Goal: Information Seeking & Learning: Learn about a topic

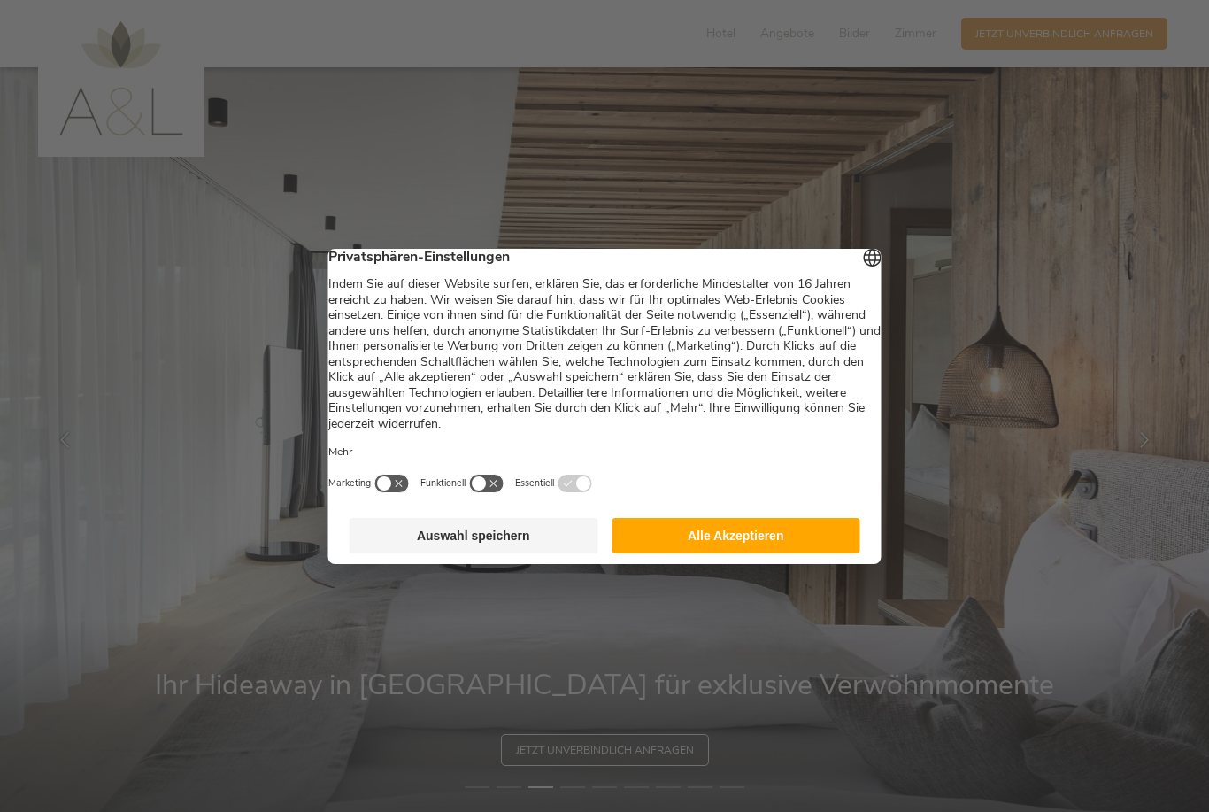
click at [713, 542] on button "Alle Akzeptieren" at bounding box center [736, 535] width 249 height 35
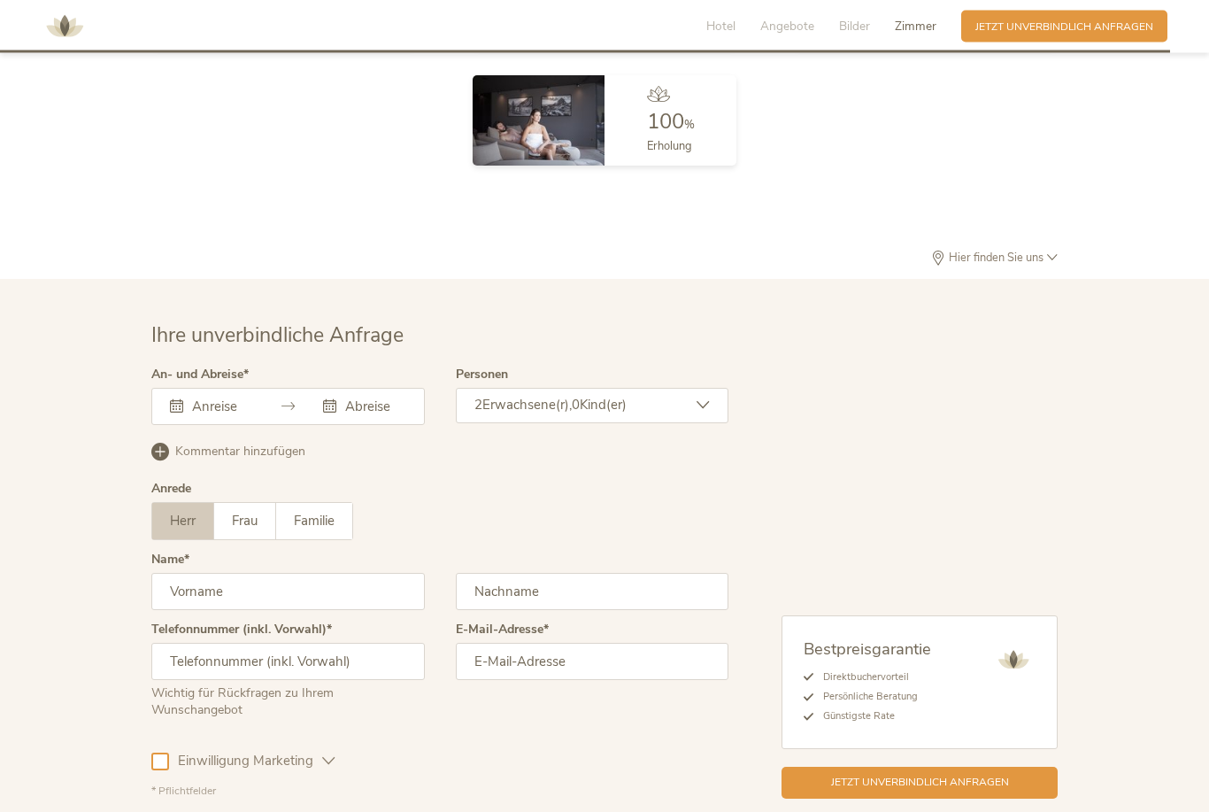
scroll to position [4407, 0]
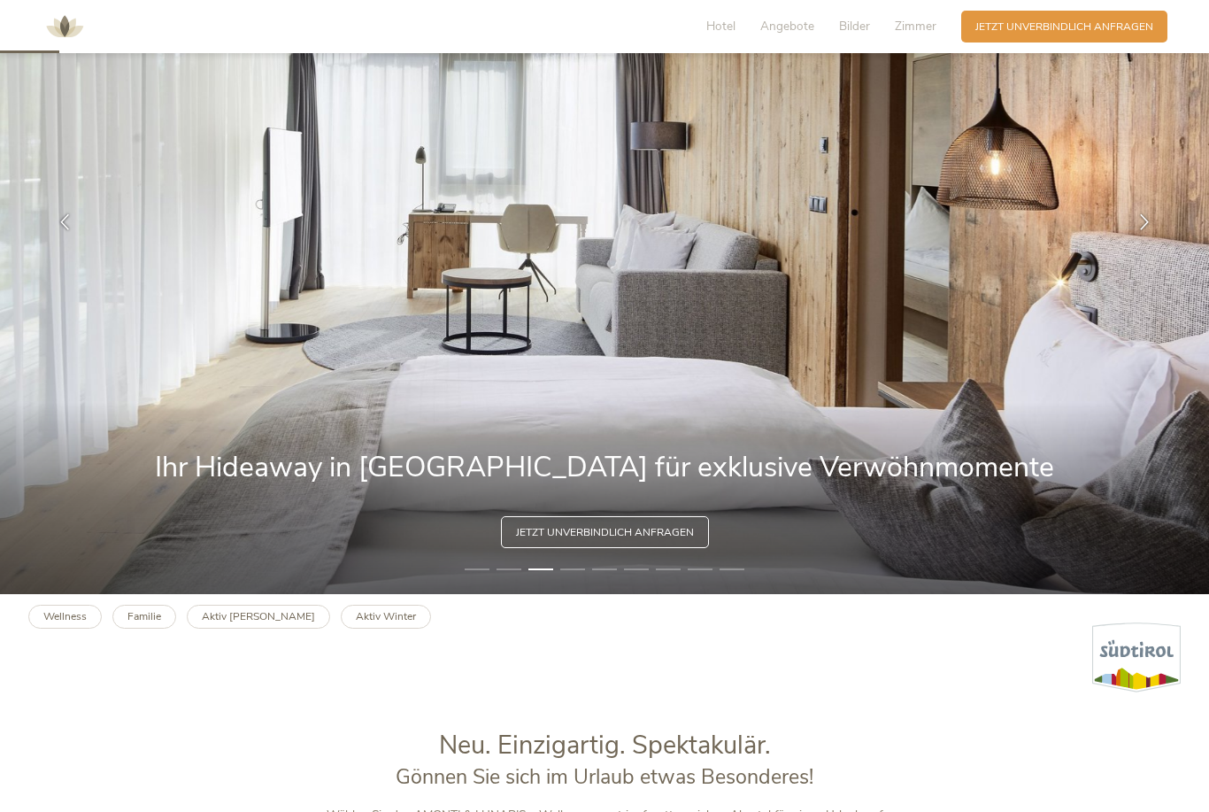
click at [720, 26] on span "Hotel" at bounding box center [720, 26] width 29 height 17
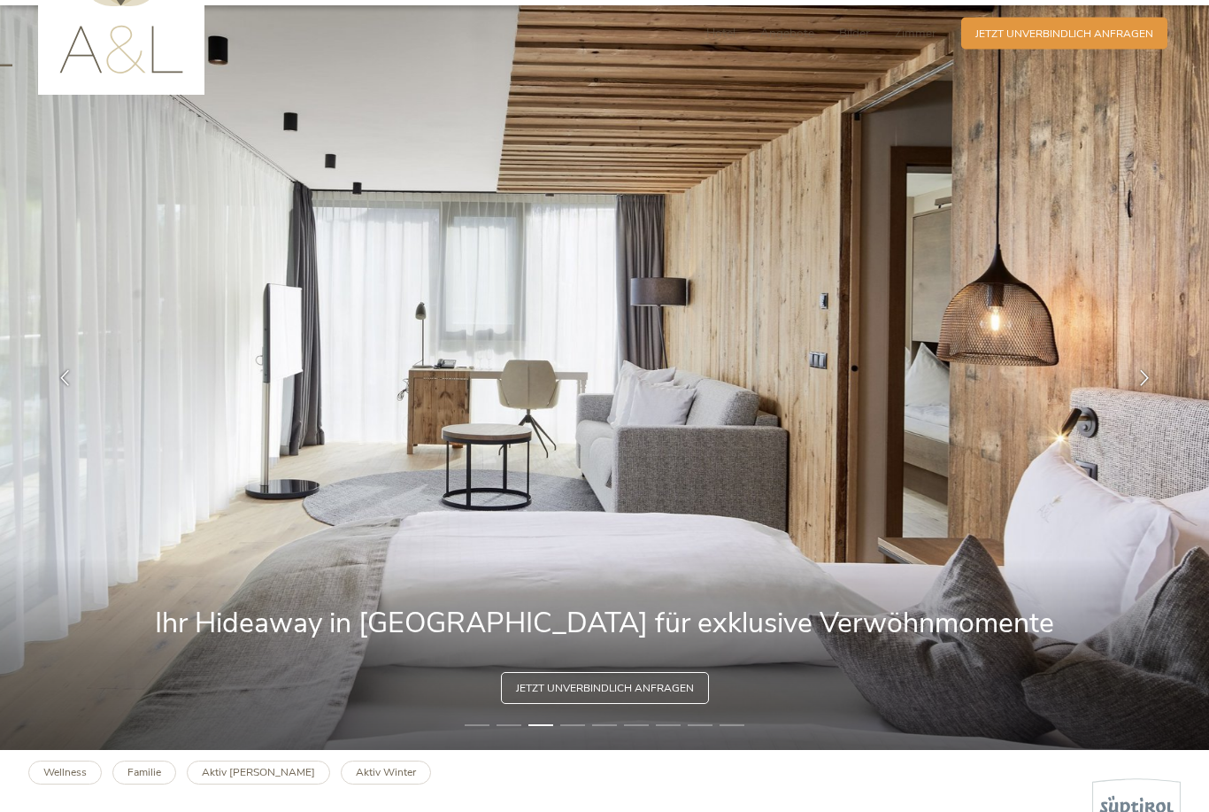
scroll to position [0, 0]
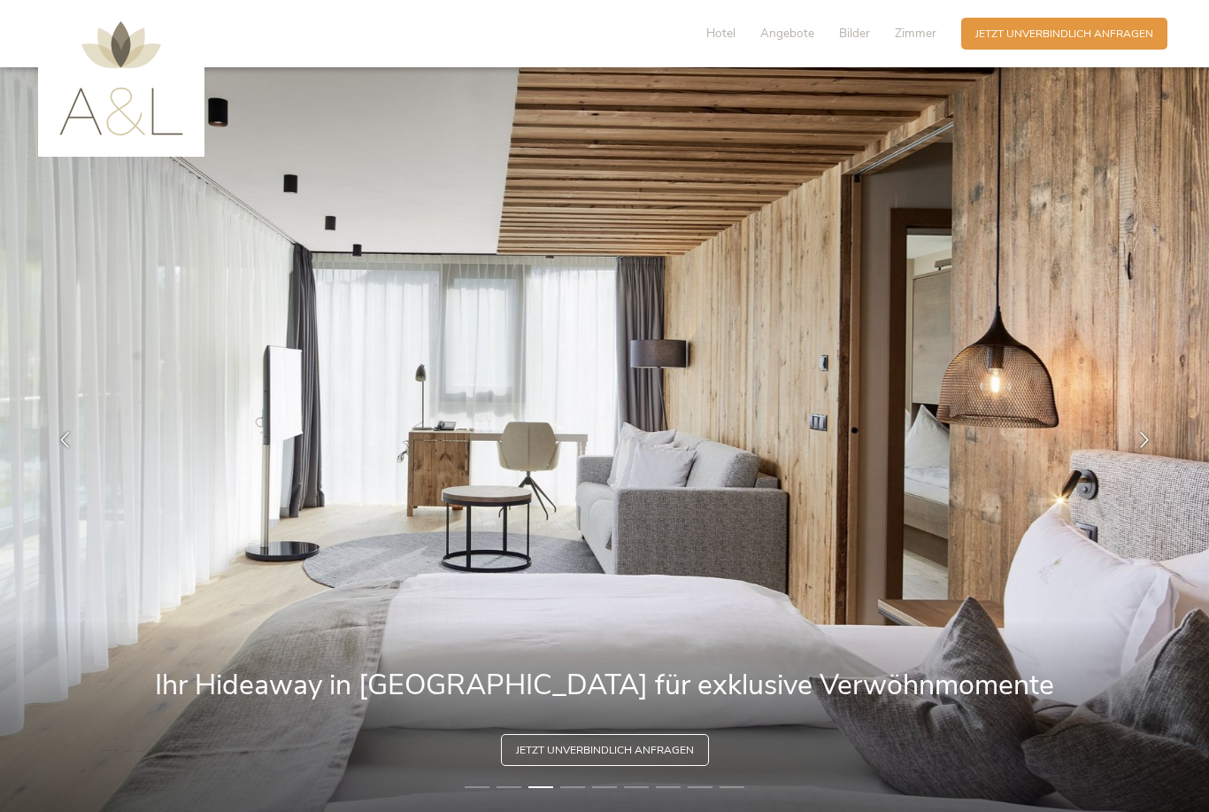
click at [120, 81] on img at bounding box center [121, 78] width 124 height 114
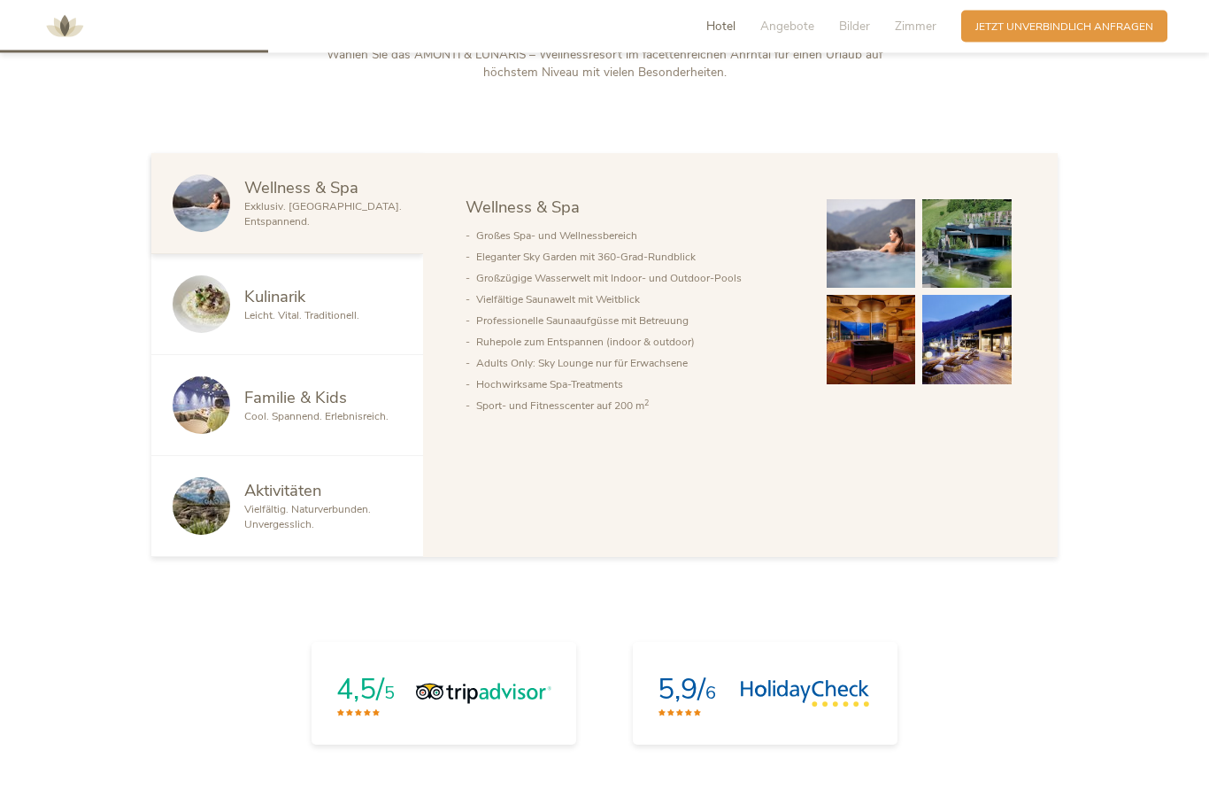
click at [245, 308] on span "Kulinarik" at bounding box center [274, 297] width 61 height 22
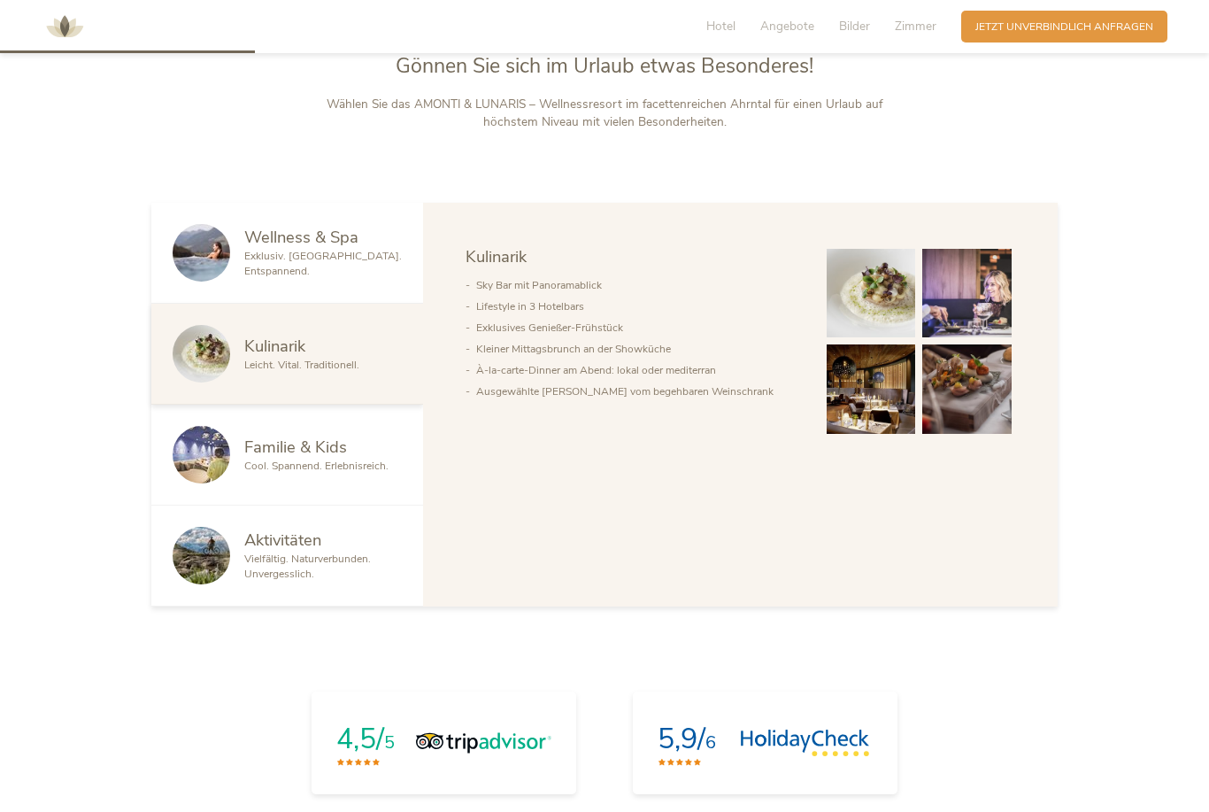
scroll to position [929, 0]
click at [962, 337] on img at bounding box center [966, 292] width 89 height 89
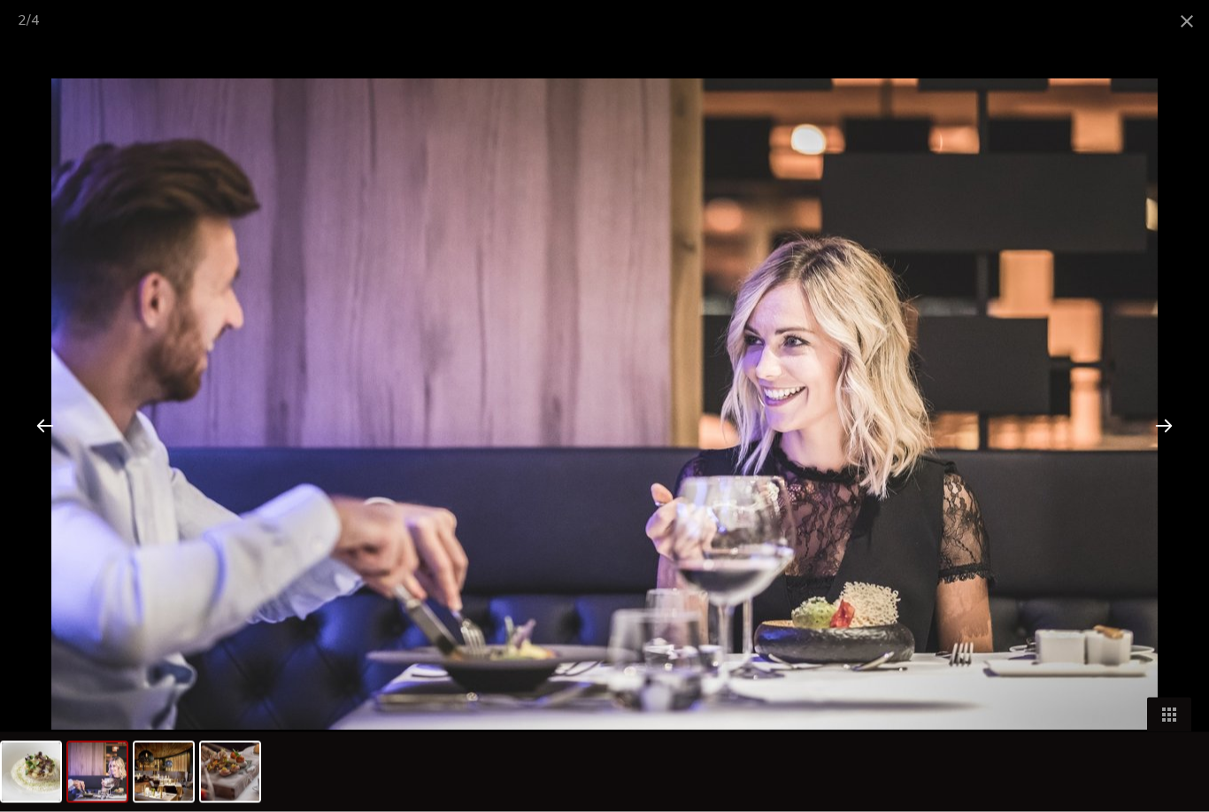
scroll to position [969, 0]
click at [42, 420] on div at bounding box center [45, 424] width 55 height 55
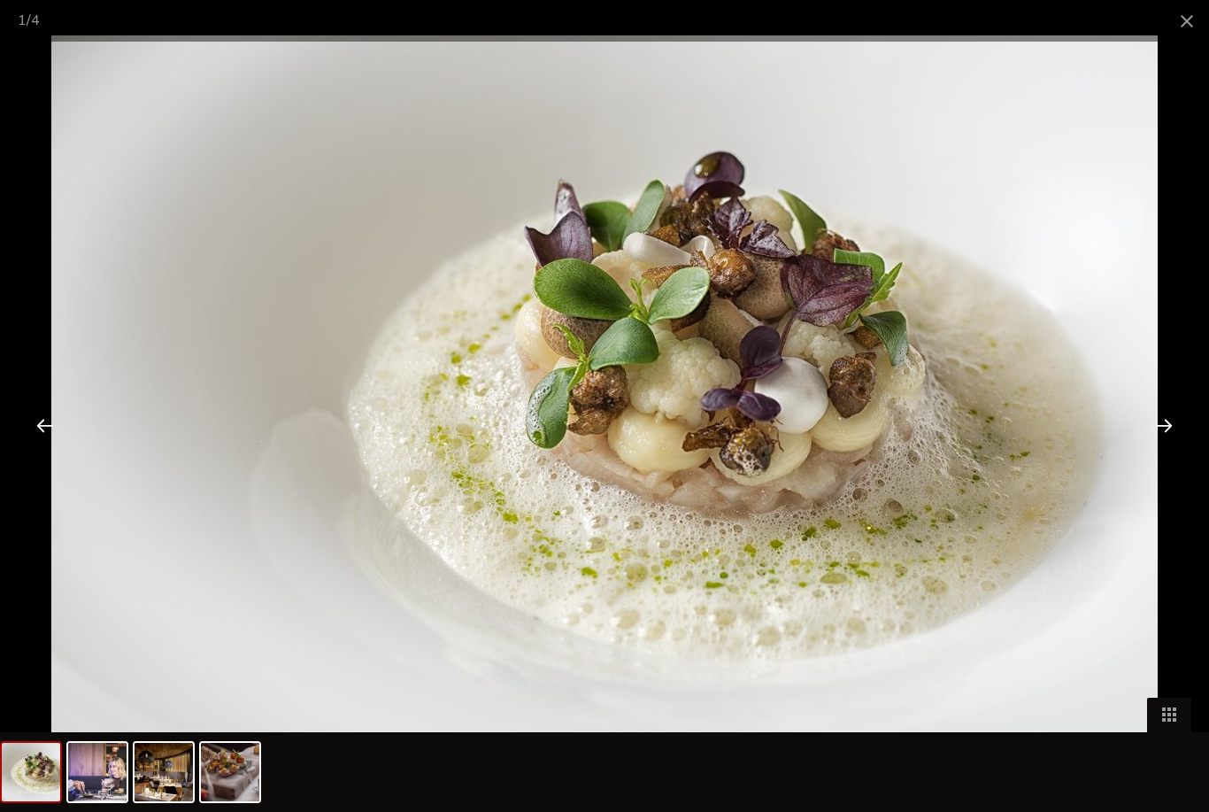
click at [42, 416] on div at bounding box center [45, 424] width 55 height 55
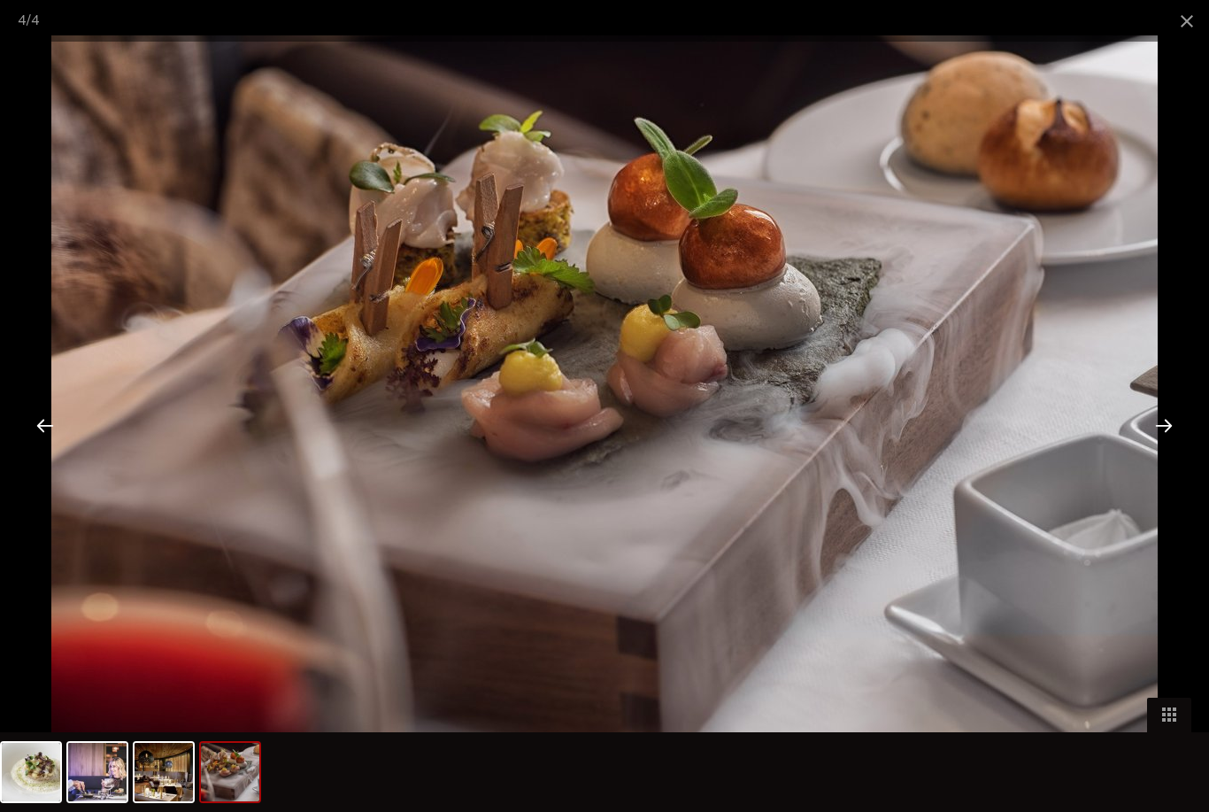
click at [49, 423] on div at bounding box center [45, 424] width 55 height 55
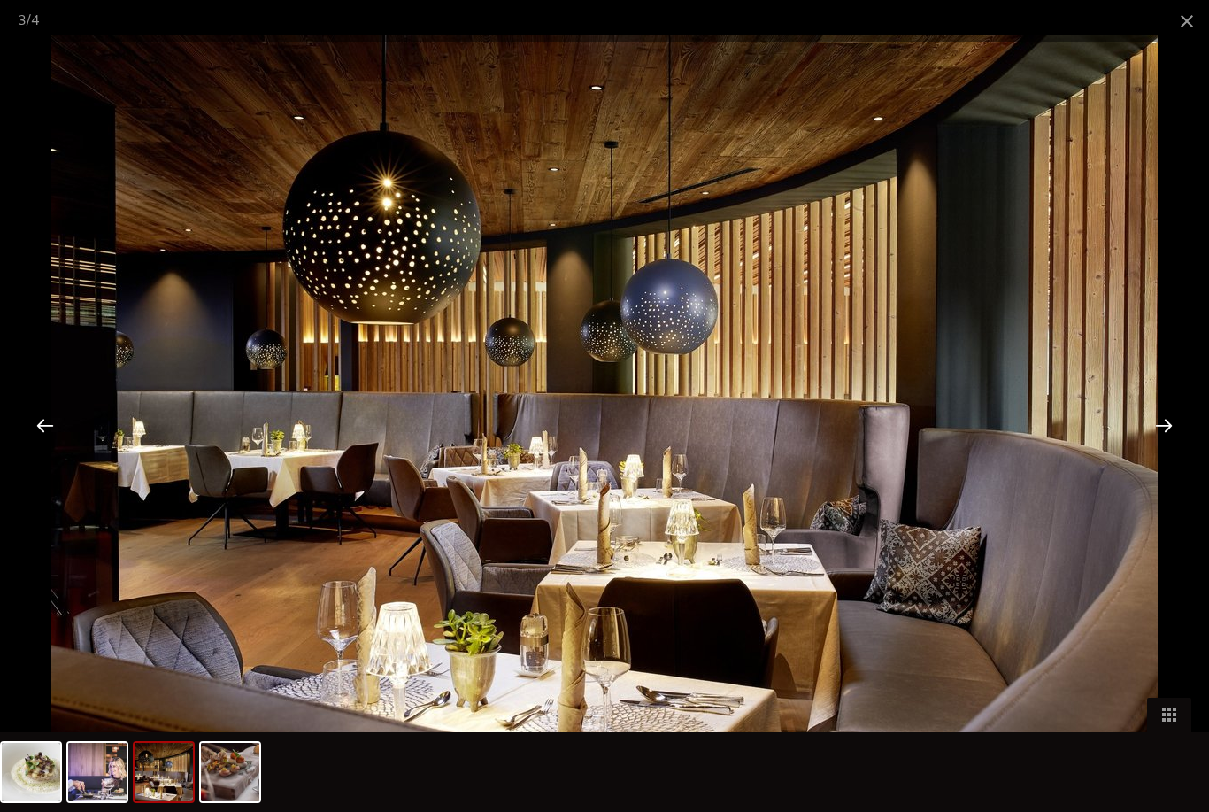
click at [1189, 23] on span at bounding box center [1187, 21] width 44 height 42
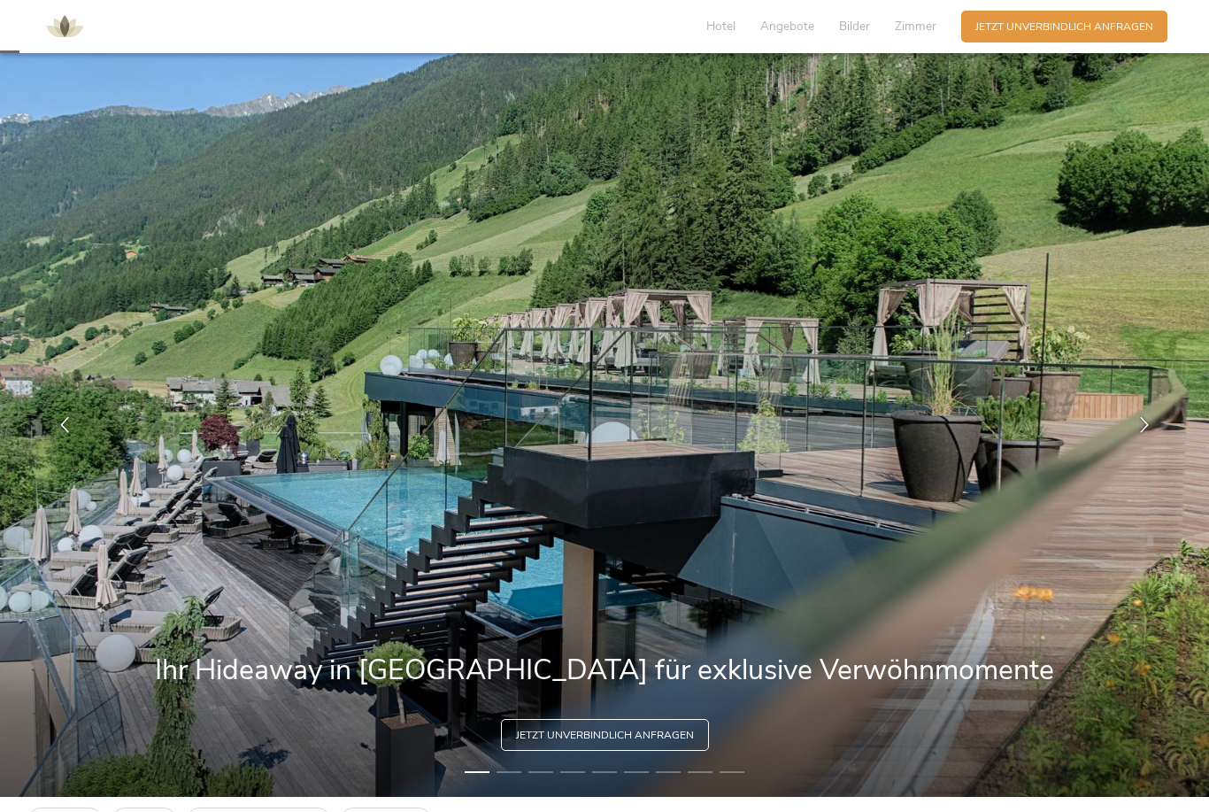
scroll to position [0, 0]
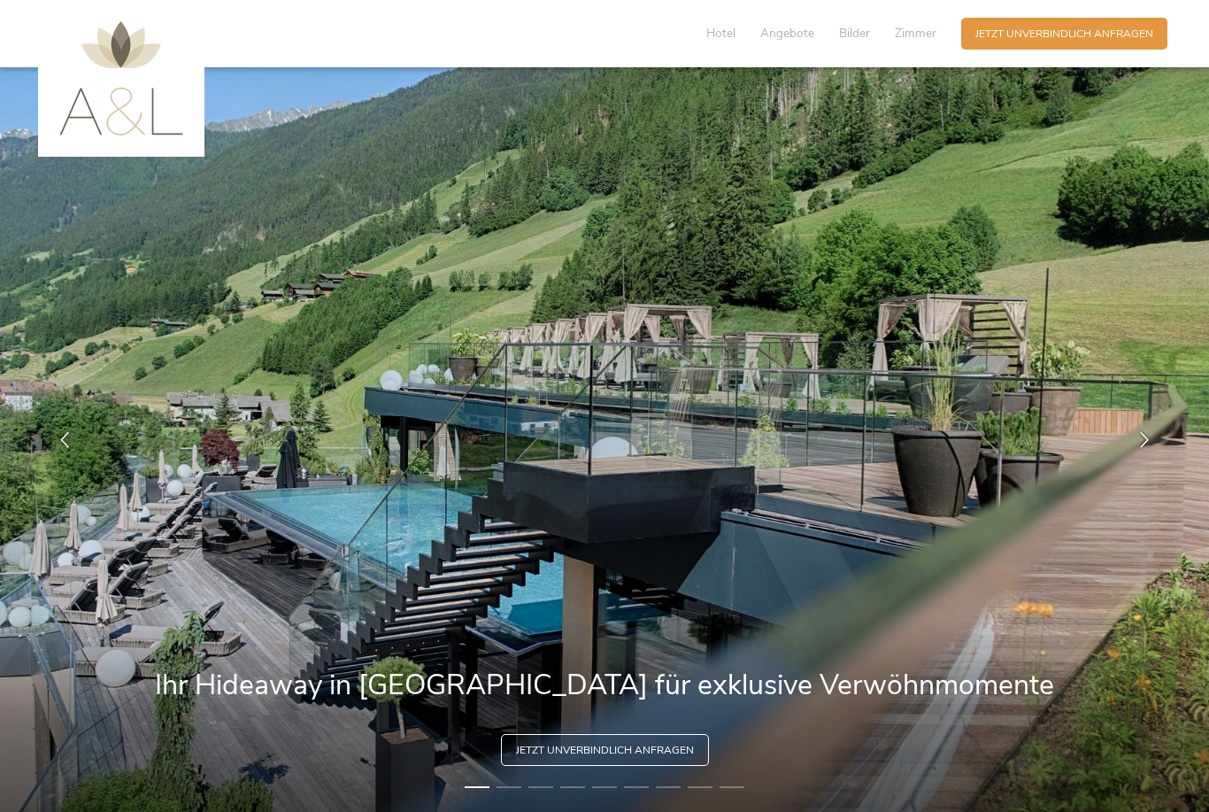
click at [922, 26] on span "Zimmer" at bounding box center [916, 33] width 42 height 17
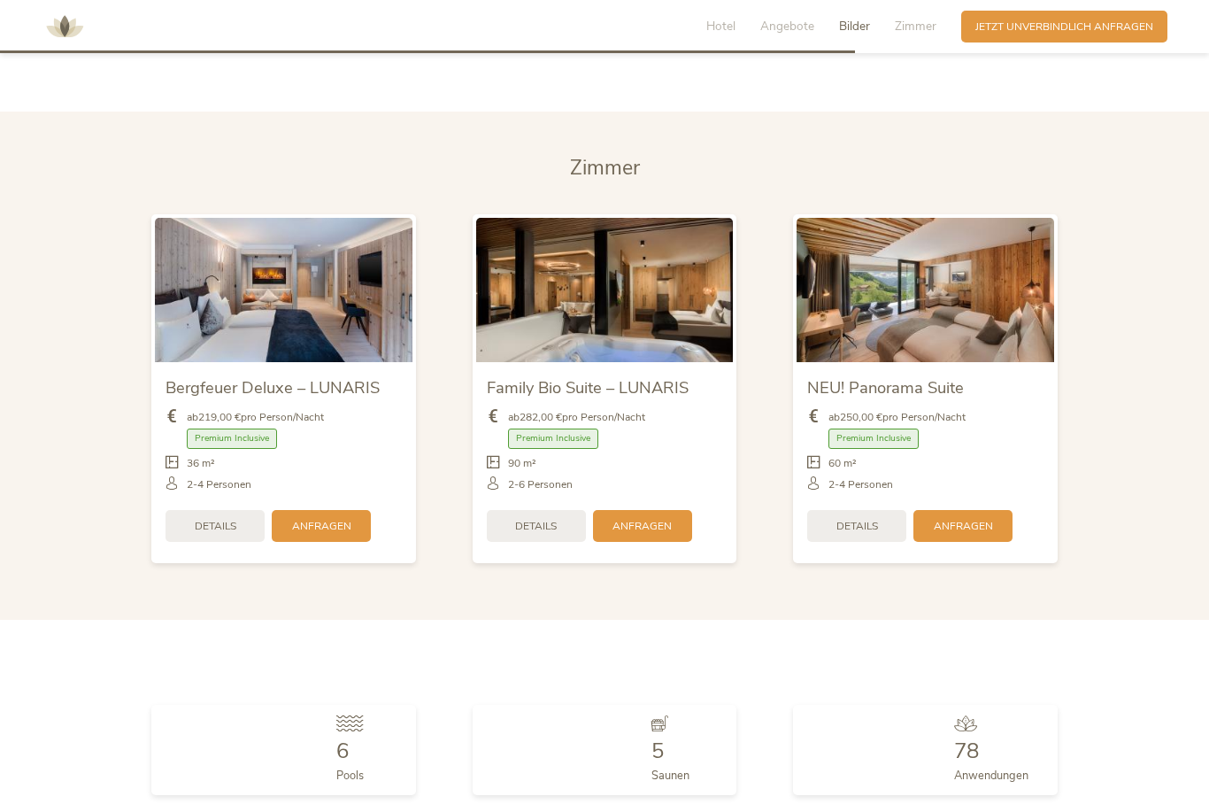
scroll to position [3631, 0]
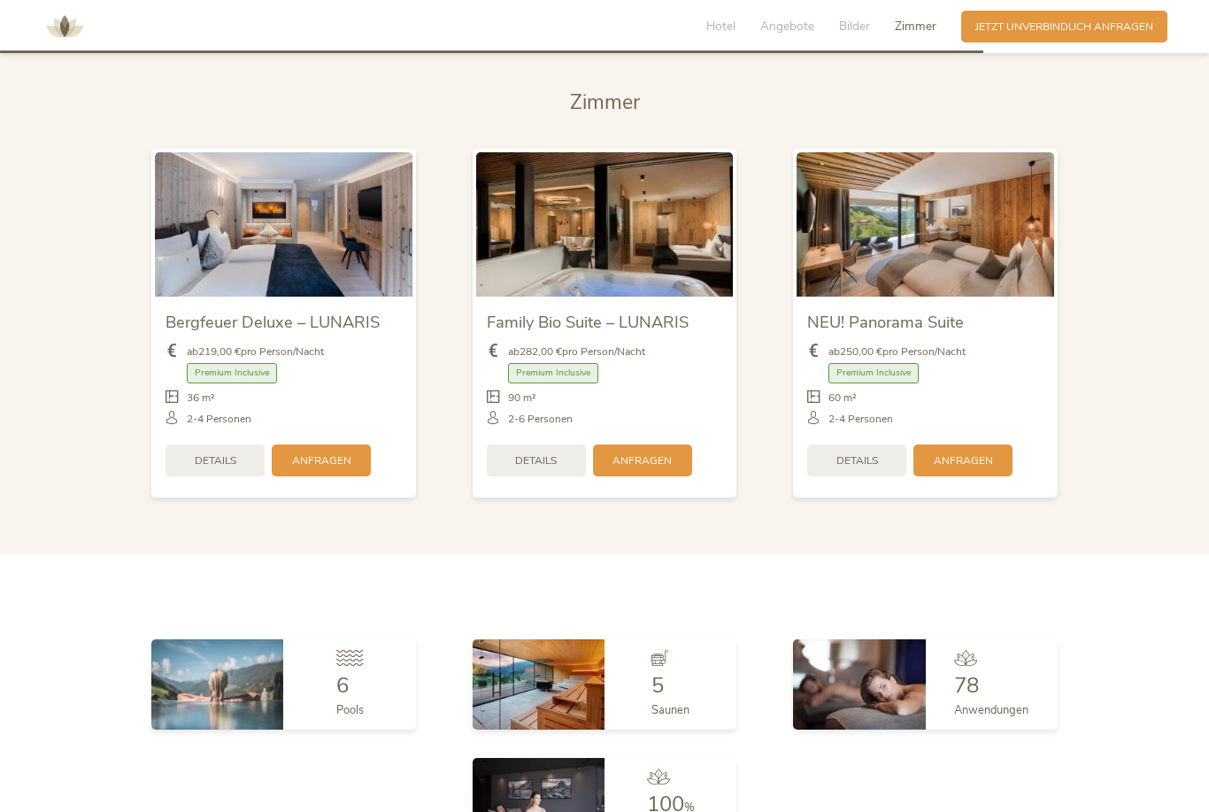
click at [971, 257] on img at bounding box center [926, 224] width 258 height 144
click at [871, 468] on span "Details" at bounding box center [857, 460] width 42 height 15
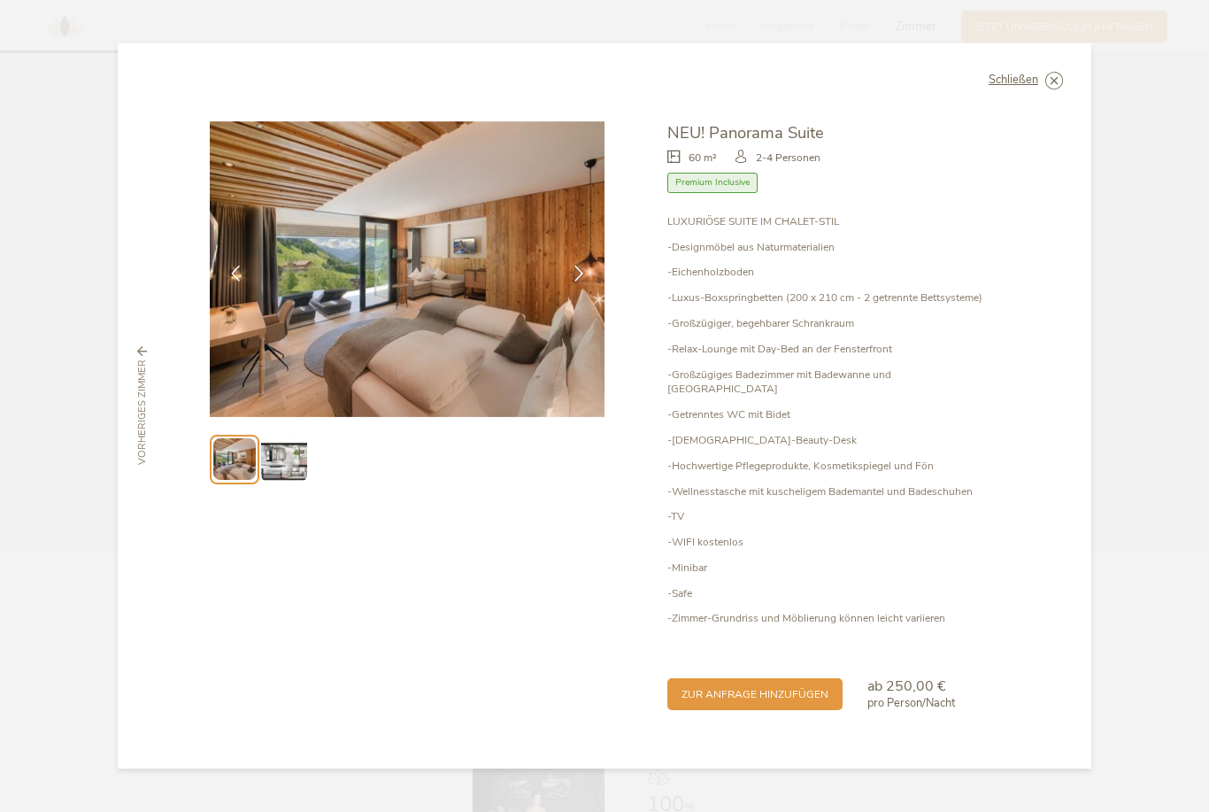
click at [286, 478] on img at bounding box center [283, 458] width 45 height 45
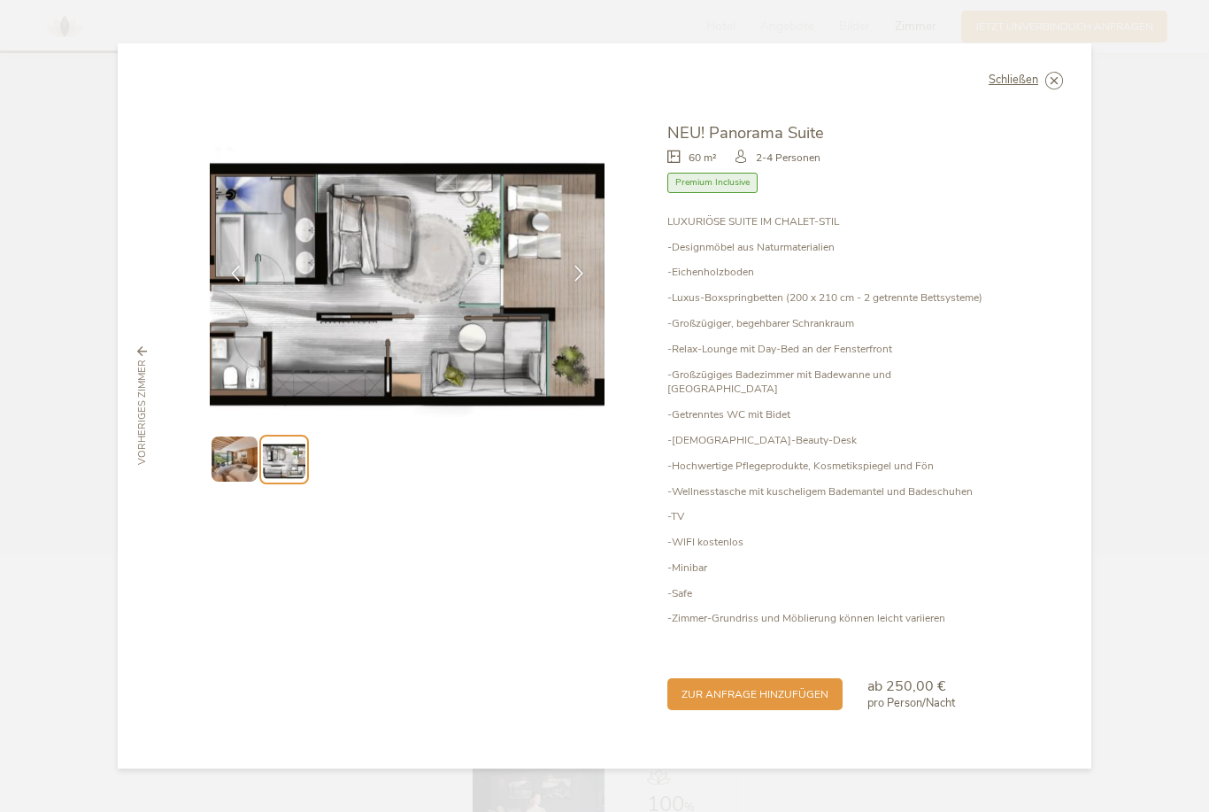
click at [0, 0] on icon at bounding box center [0, 0] width 0 height 0
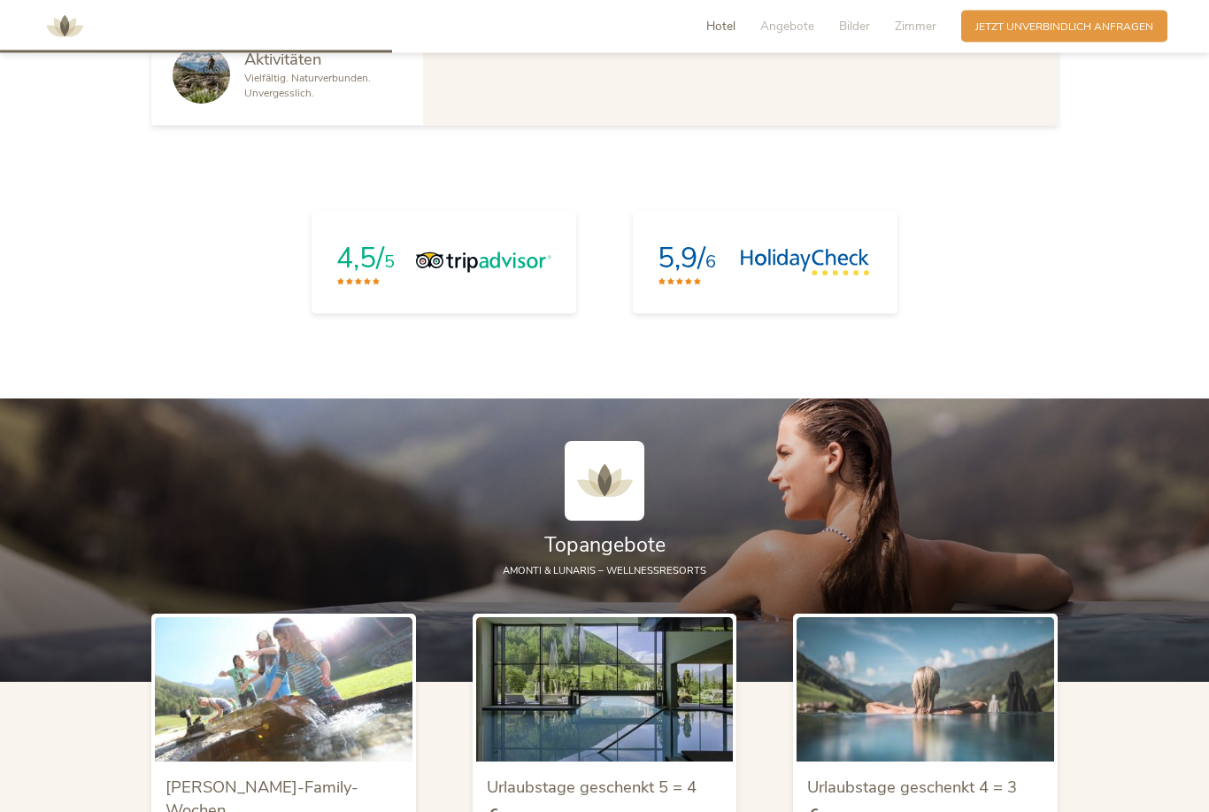
scroll to position [1396, 0]
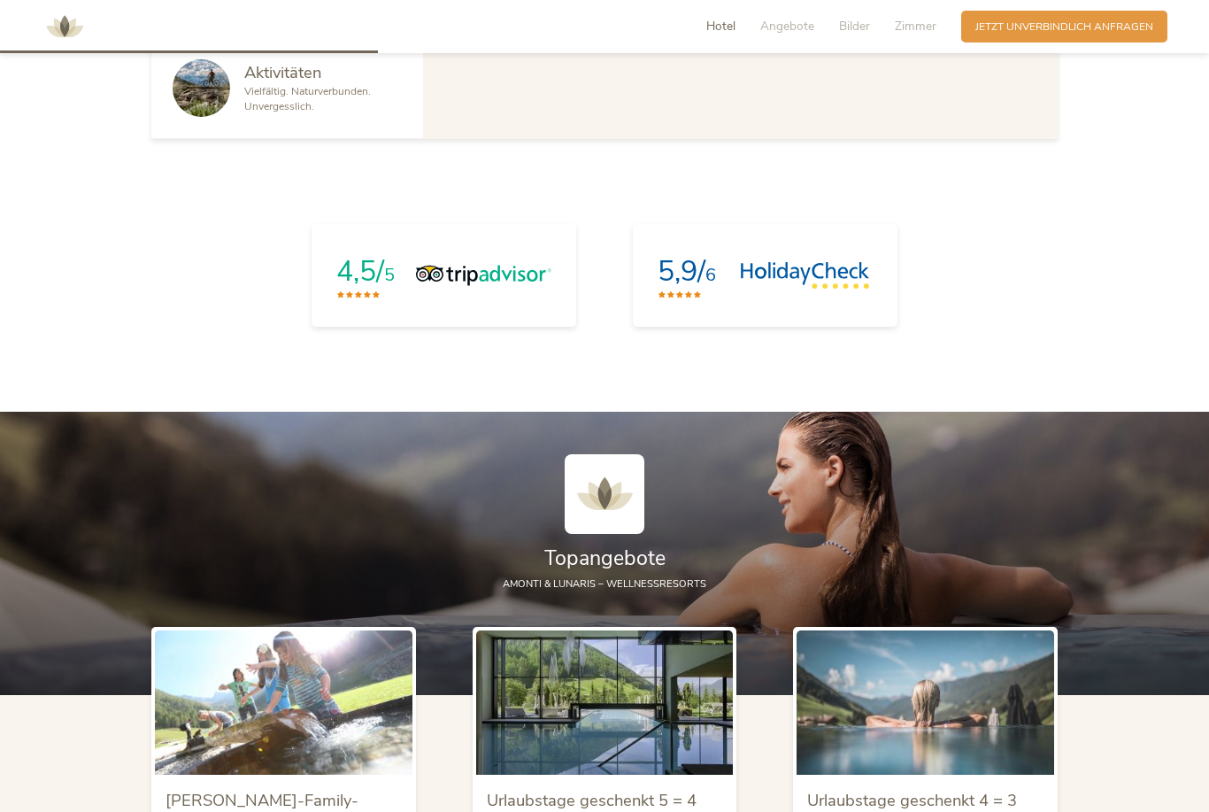
click at [862, 27] on span "Bilder" at bounding box center [854, 26] width 31 height 17
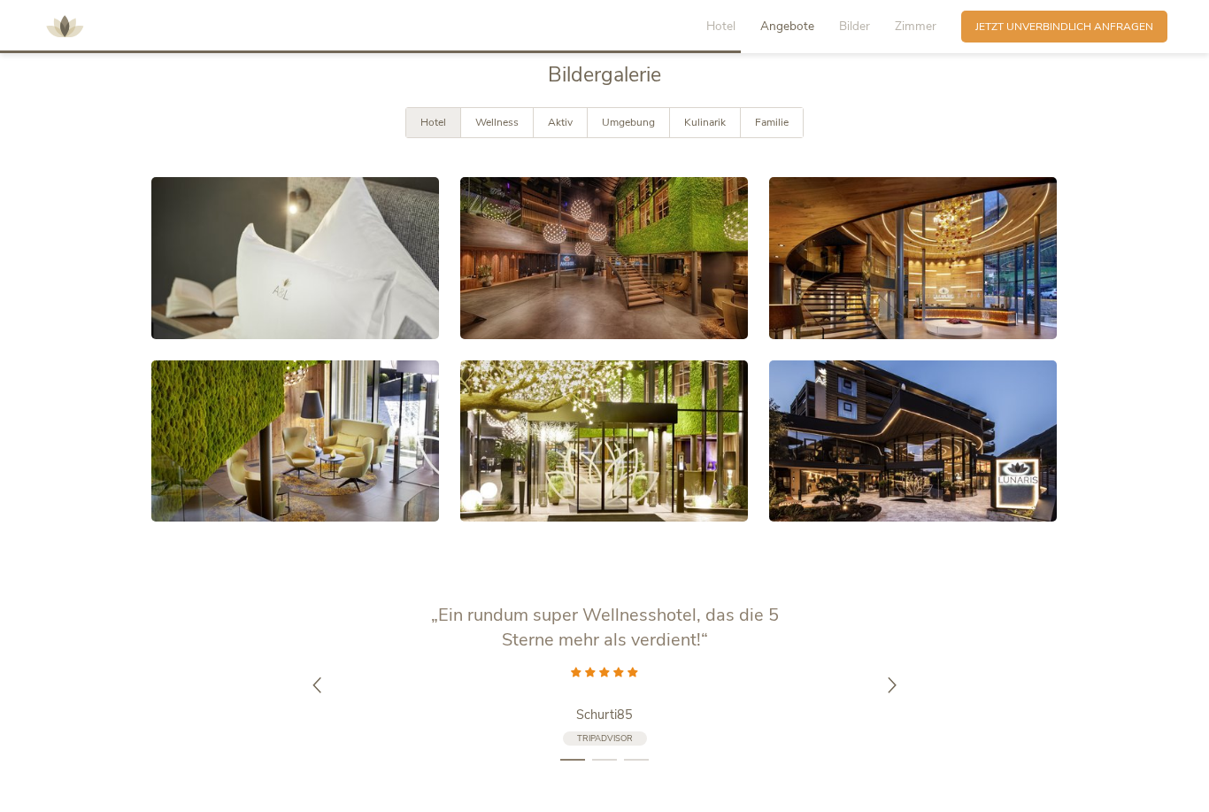
scroll to position [2856, 0]
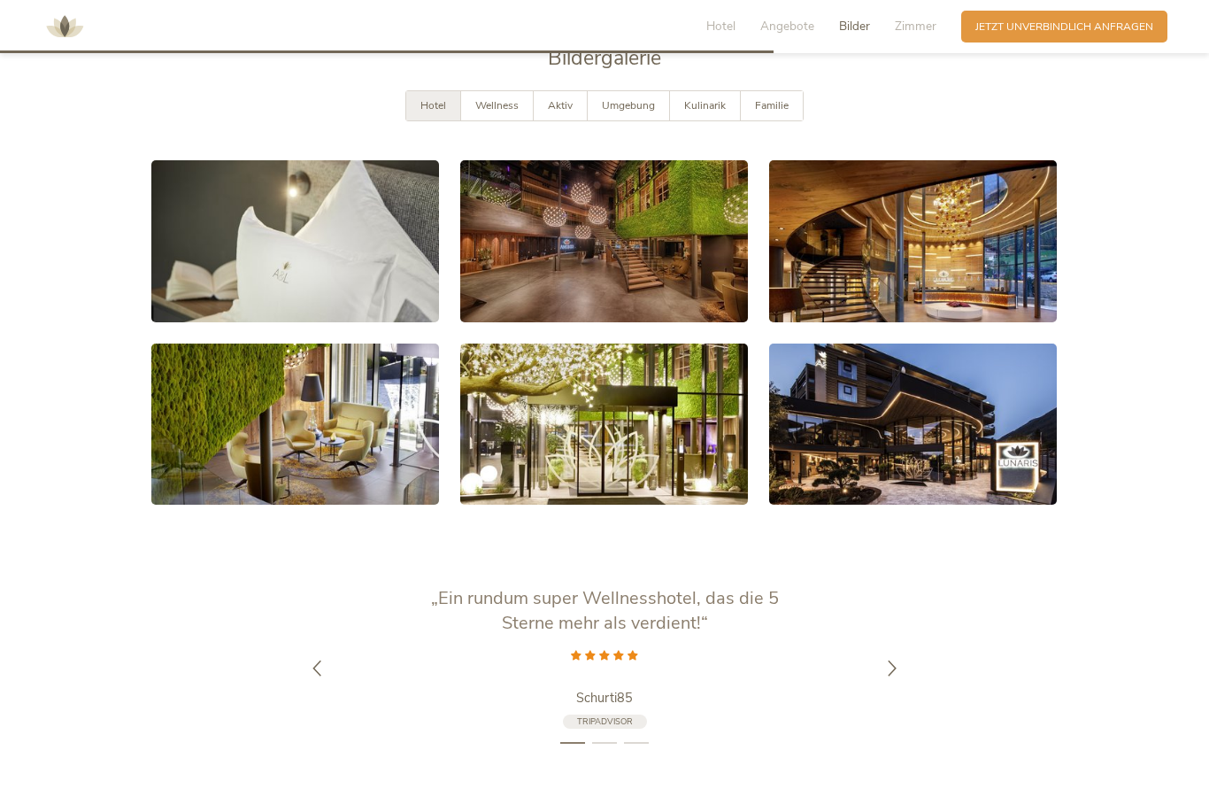
click at [268, 282] on link at bounding box center [295, 241] width 288 height 162
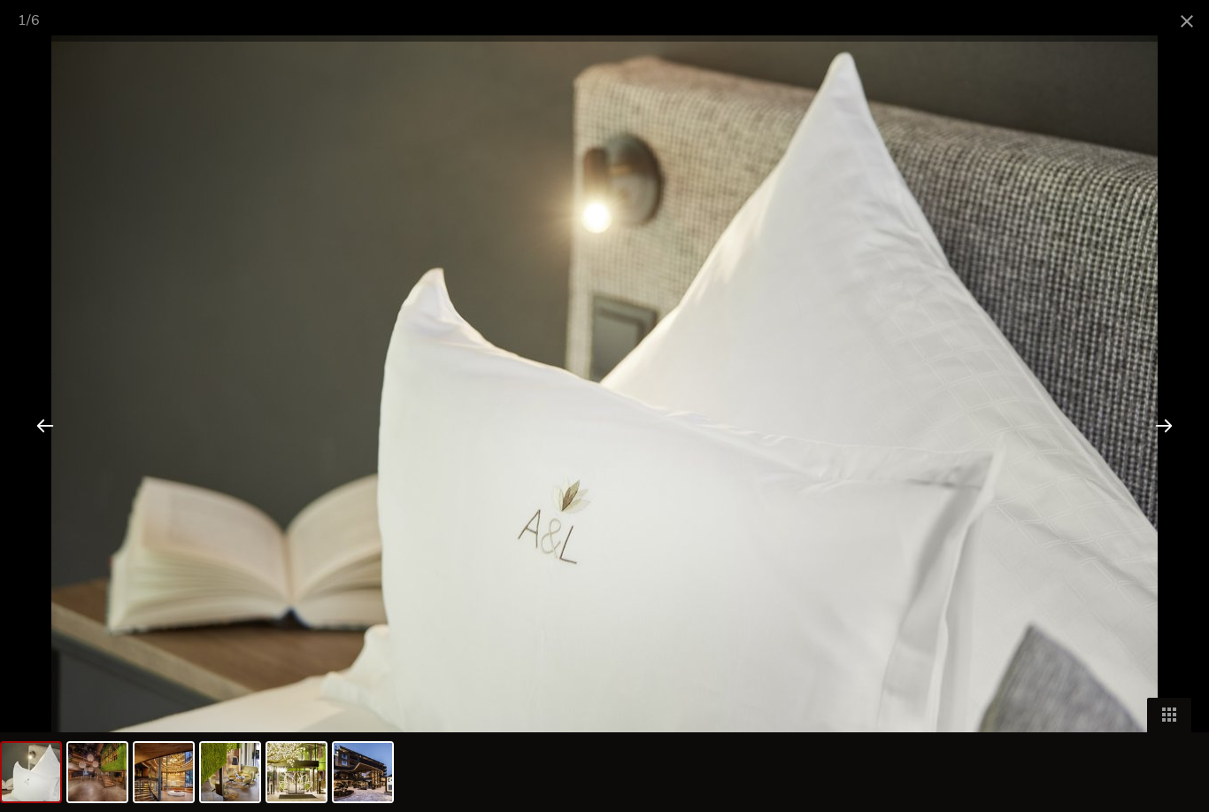
click at [1187, 29] on span at bounding box center [1187, 21] width 44 height 42
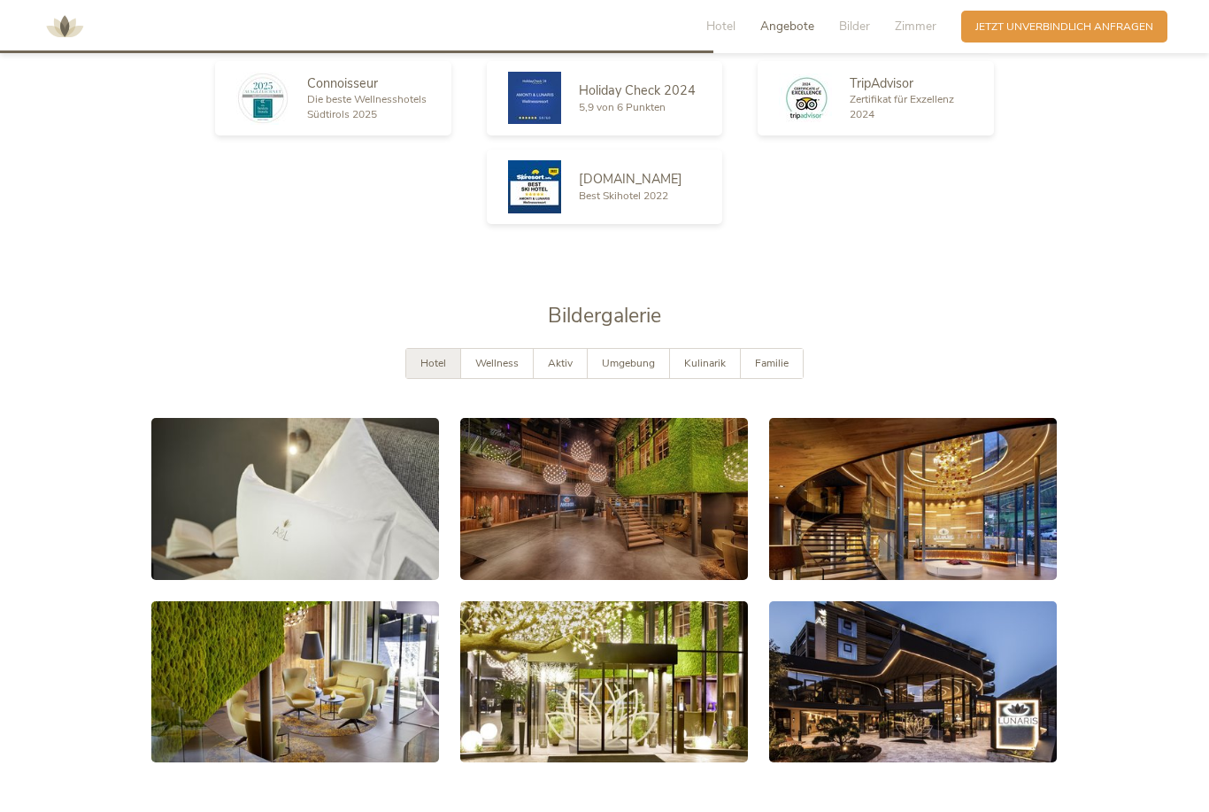
scroll to position [2602, 0]
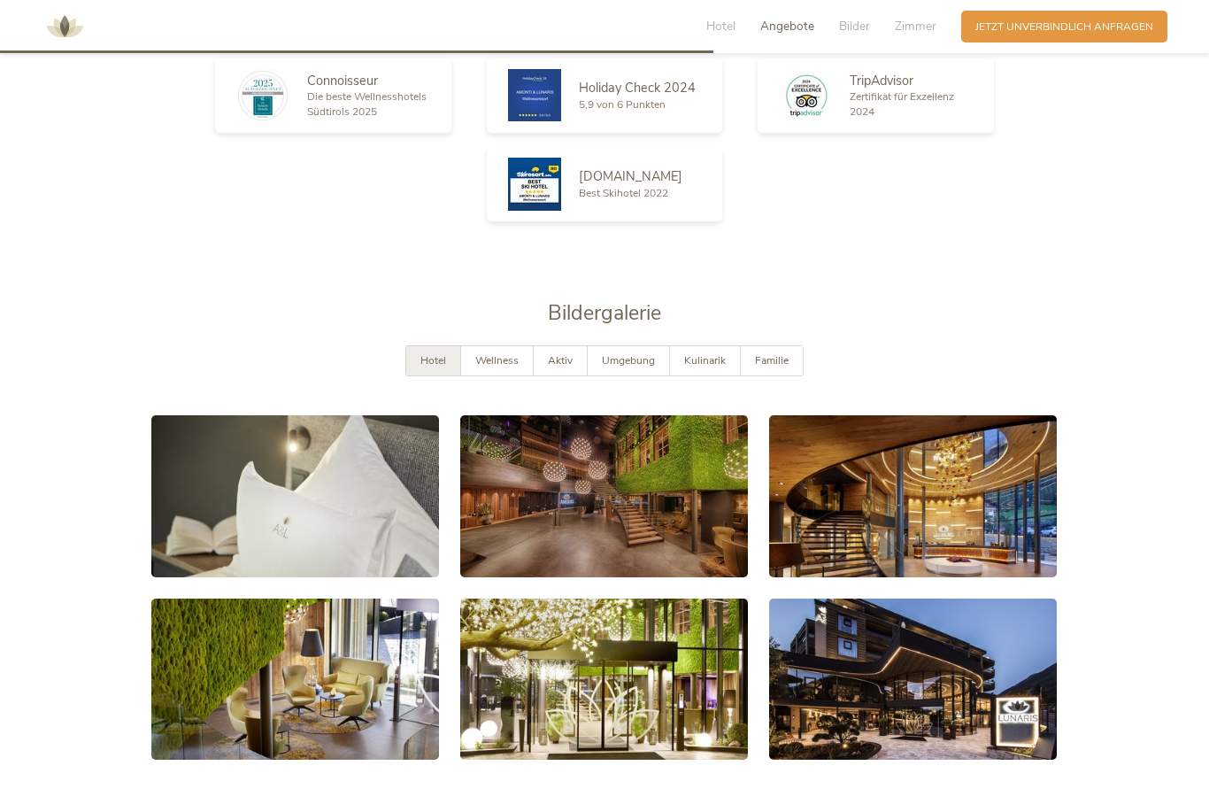
click at [715, 367] on span "Kulinarik" at bounding box center [705, 360] width 42 height 14
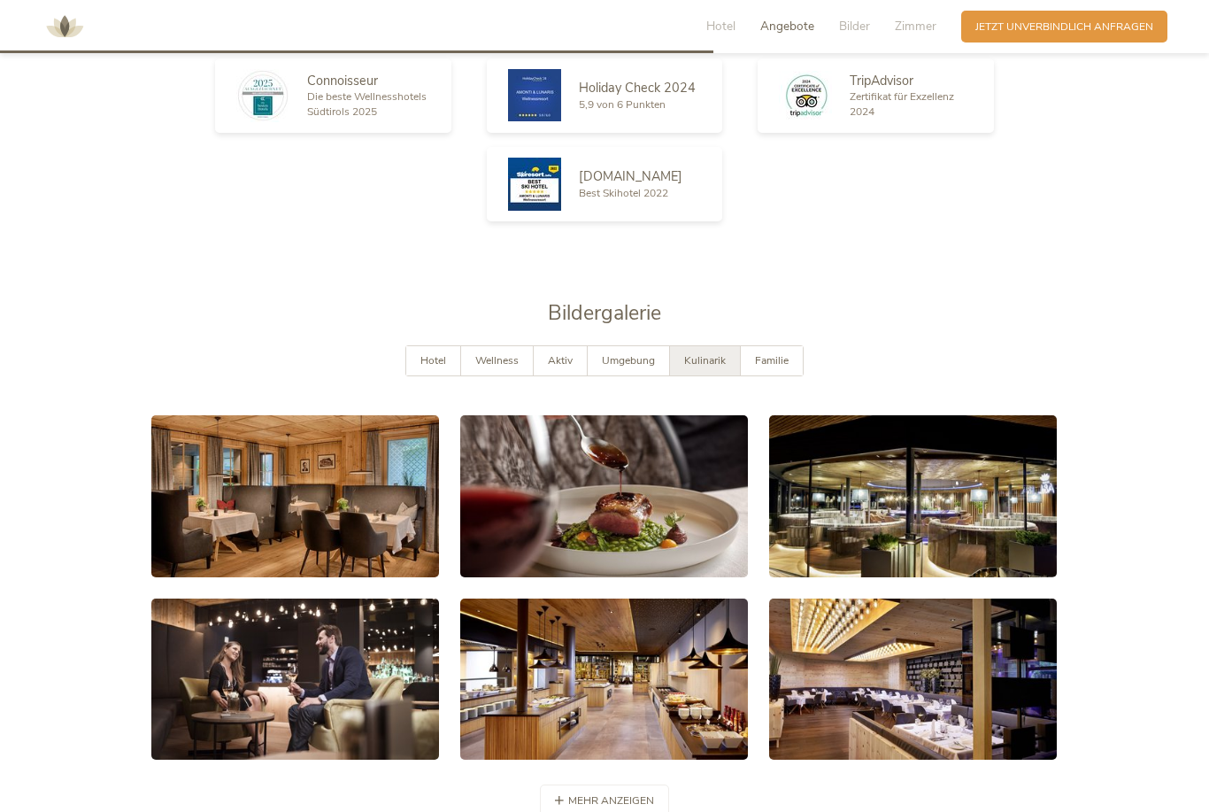
click at [636, 367] on span "Umgebung" at bounding box center [628, 360] width 53 height 14
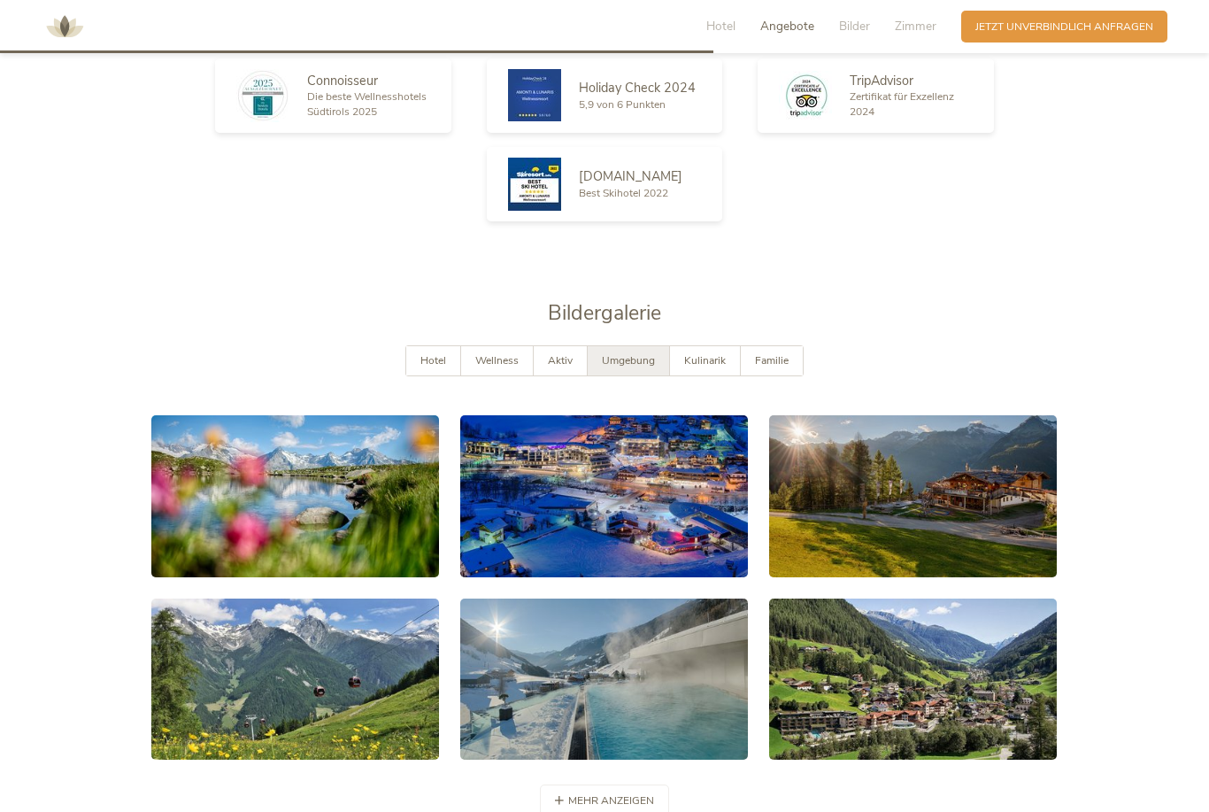
click at [887, 531] on link at bounding box center [913, 496] width 288 height 162
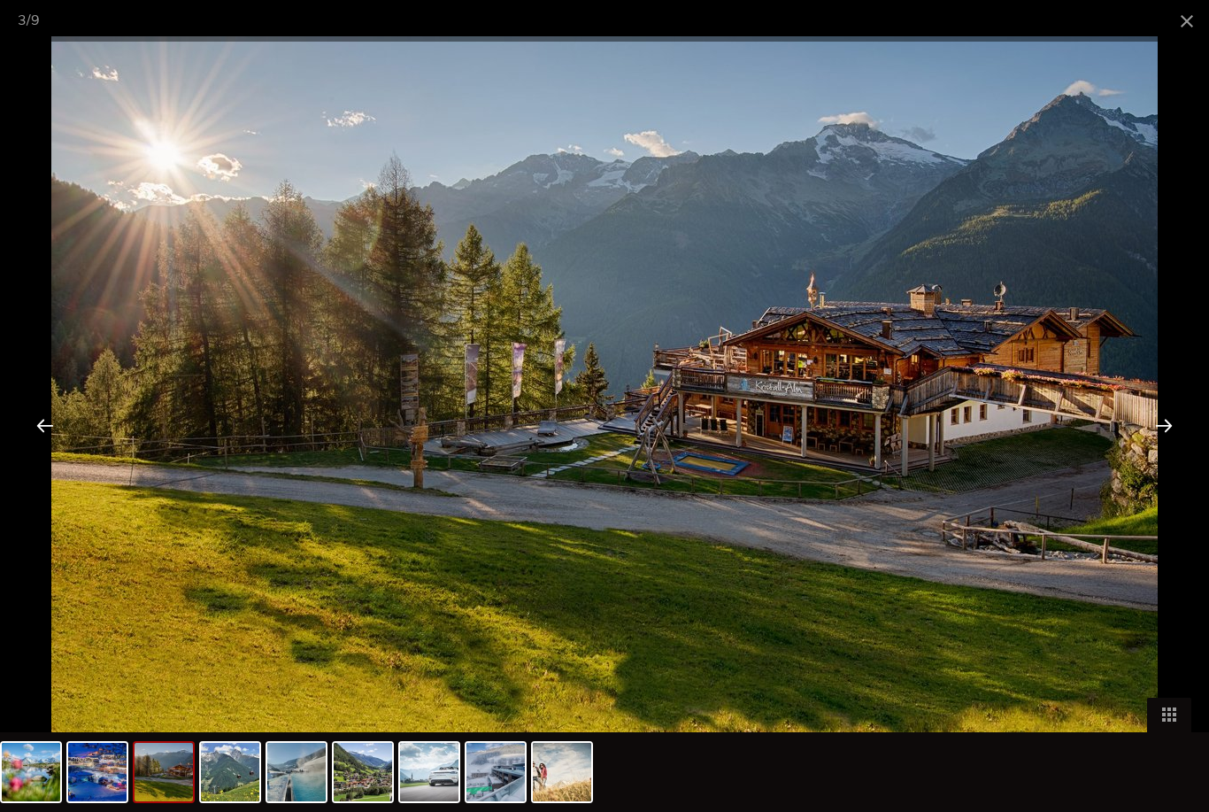
click at [1184, 13] on span at bounding box center [1187, 21] width 44 height 42
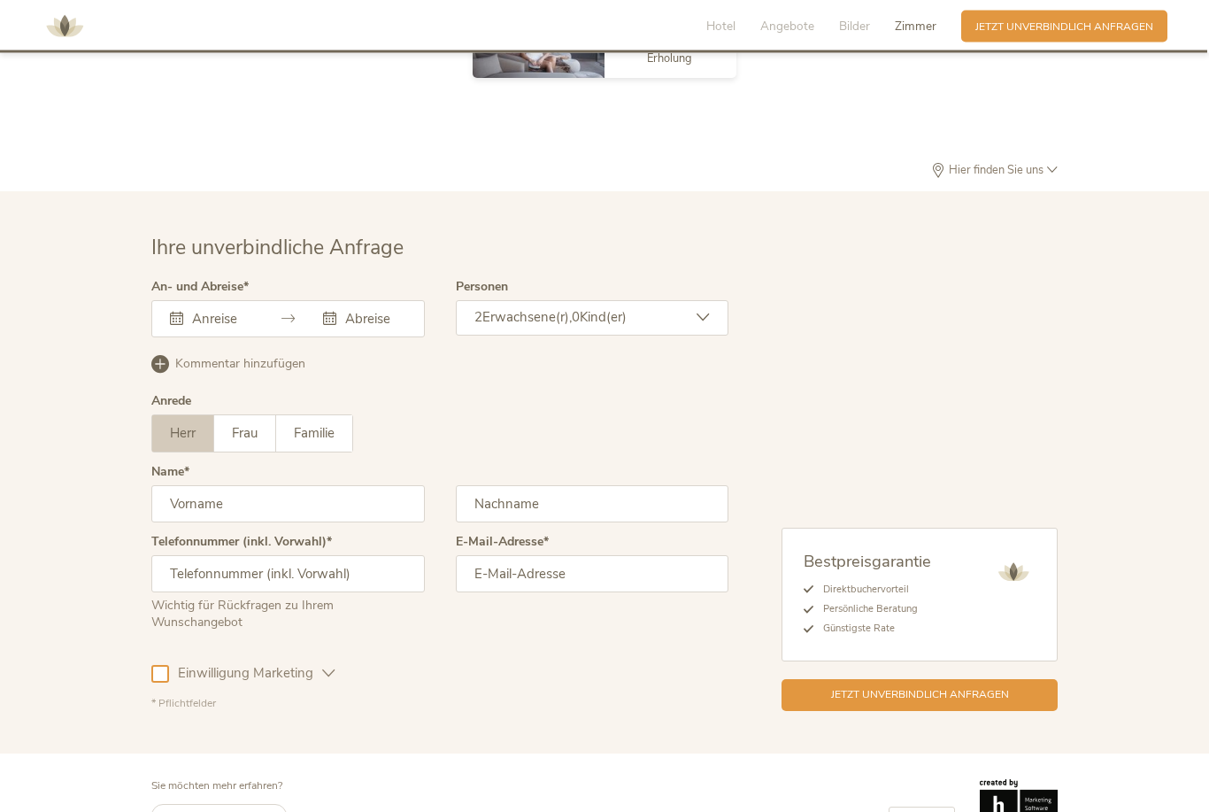
scroll to position [4453, 0]
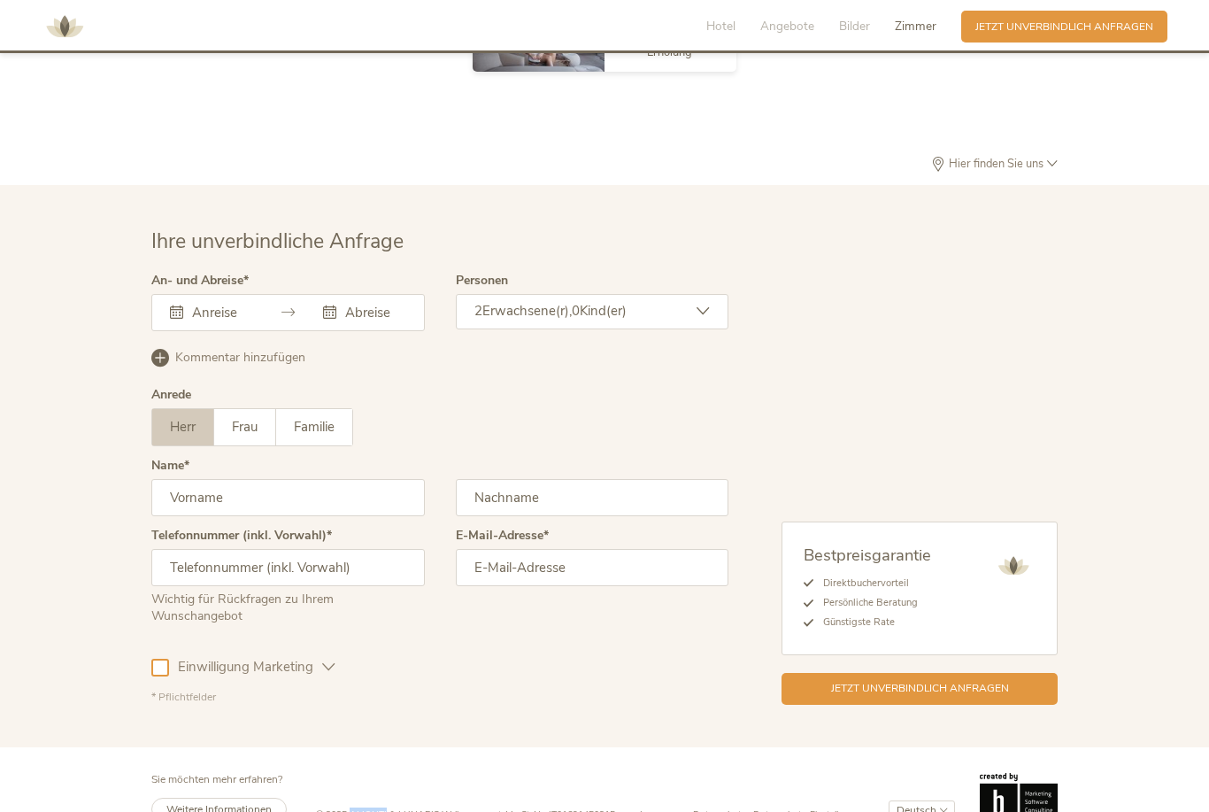
click at [254, 811] on span "Weitere Informationen" at bounding box center [218, 809] width 105 height 14
